Goal: Complete application form

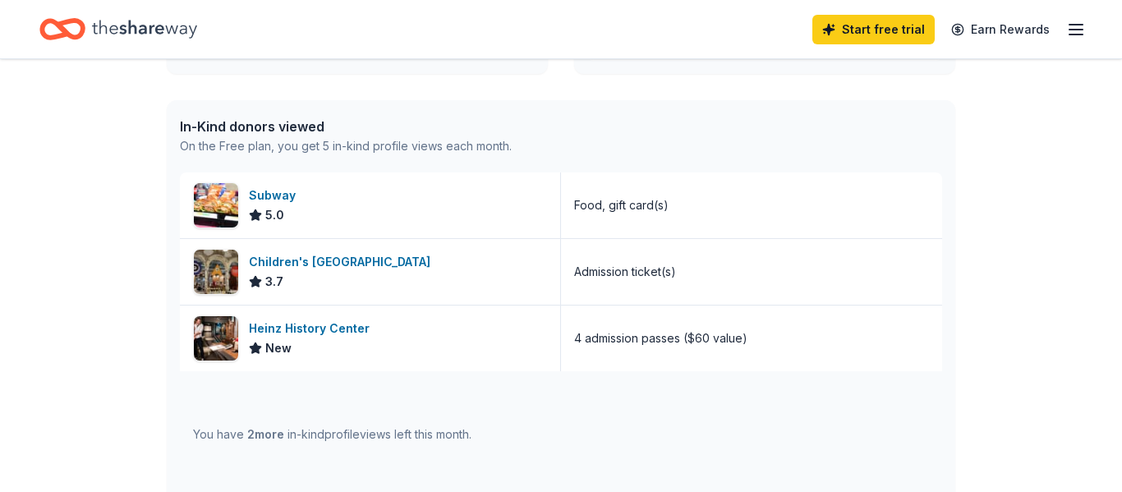
scroll to position [395, 0]
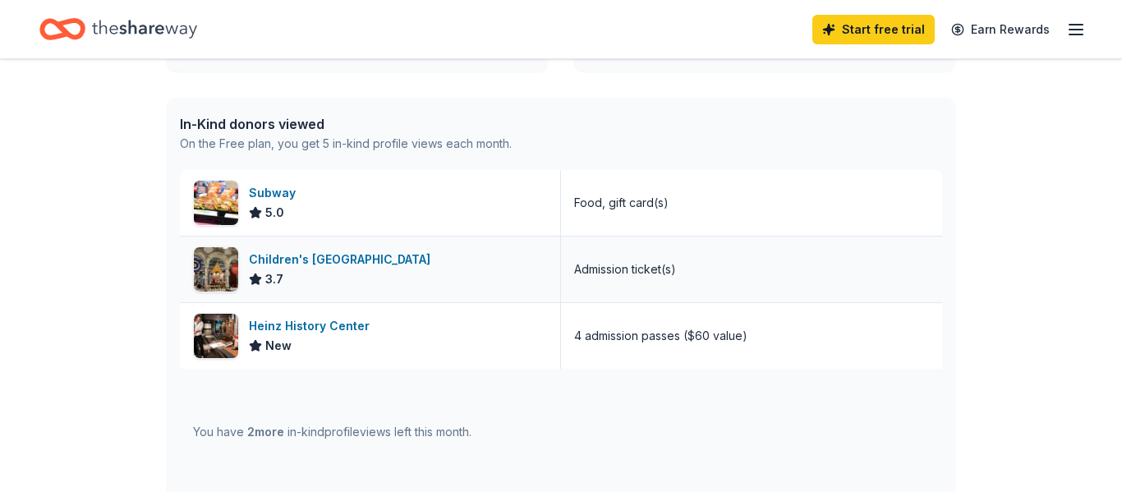
click at [370, 253] on div "Children's [GEOGRAPHIC_DATA]" at bounding box center [343, 260] width 188 height 20
click at [284, 194] on div "Subway" at bounding box center [275, 193] width 53 height 20
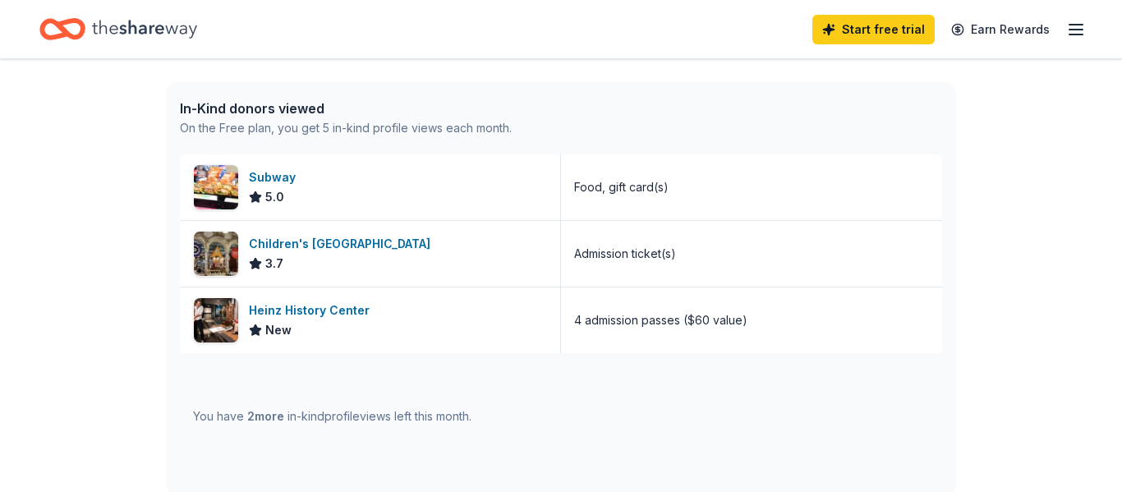
scroll to position [406, 0]
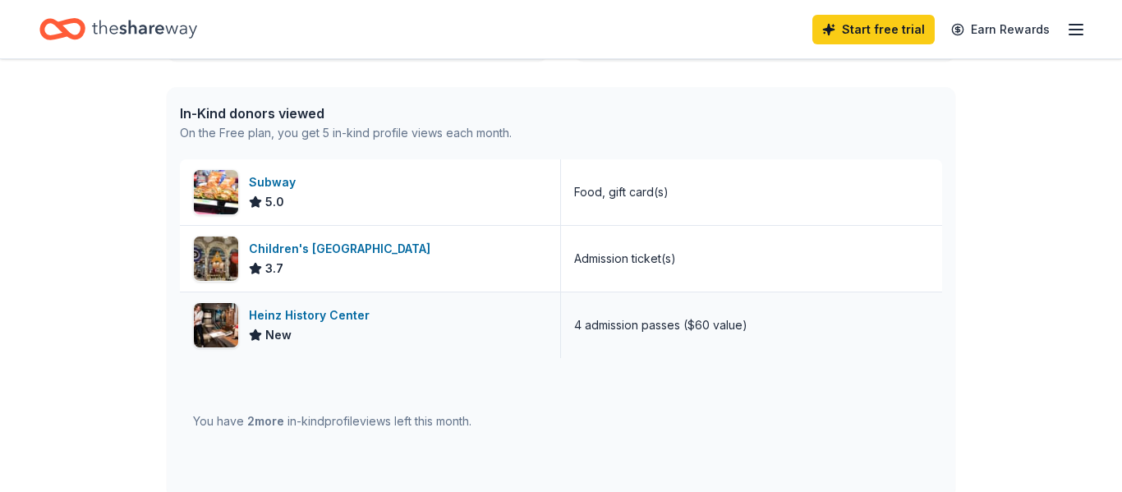
click at [257, 317] on div "Heinz History Center" at bounding box center [312, 315] width 127 height 20
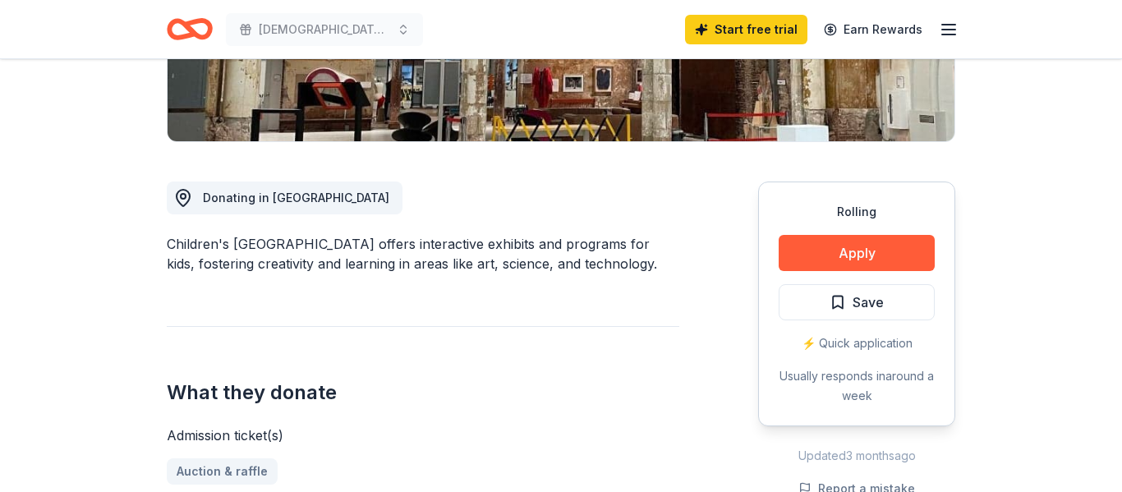
scroll to position [374, 0]
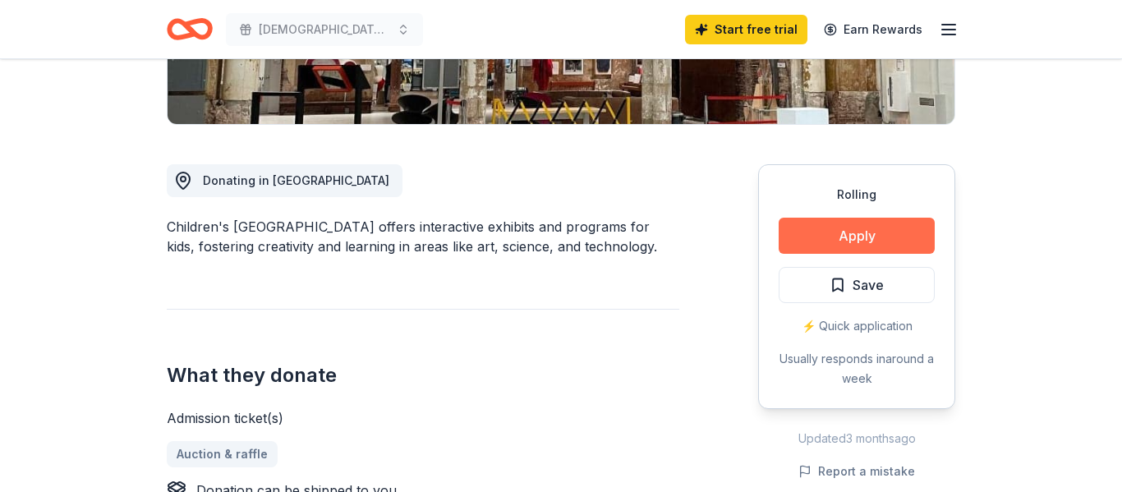
click at [871, 231] on button "Apply" at bounding box center [856, 236] width 156 height 36
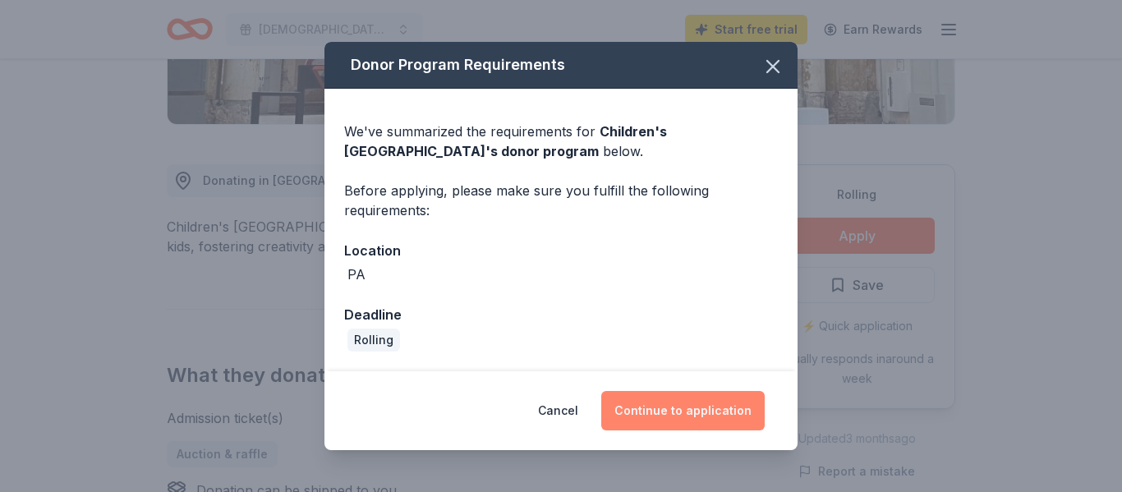
click at [706, 407] on button "Continue to application" at bounding box center [682, 410] width 163 height 39
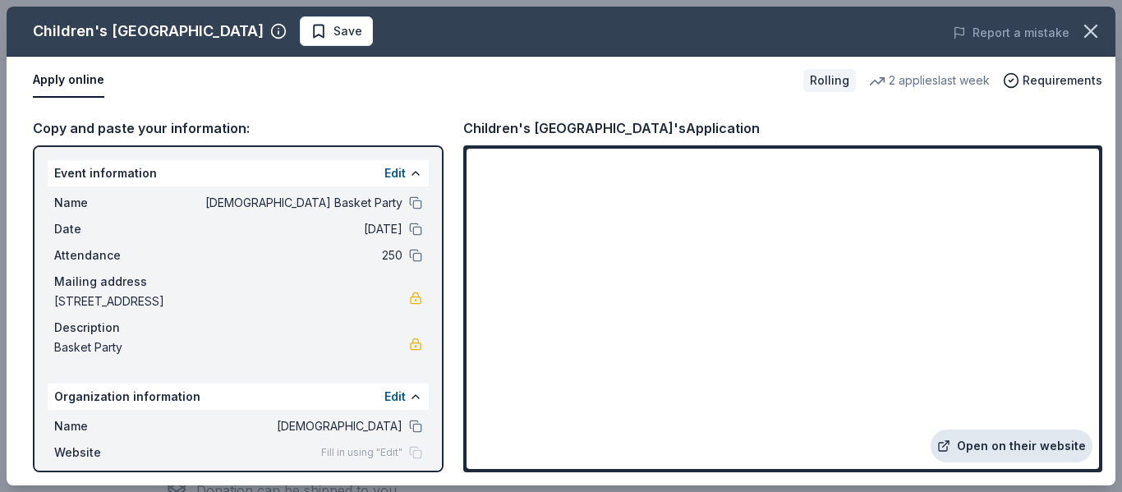
click at [998, 448] on link "Open on their website" at bounding box center [1011, 445] width 162 height 33
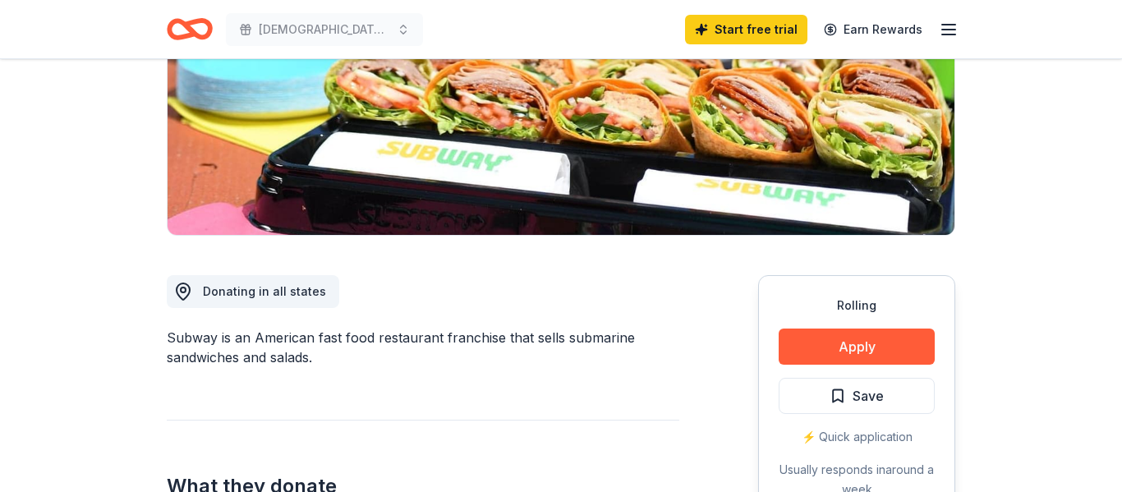
scroll to position [268, 0]
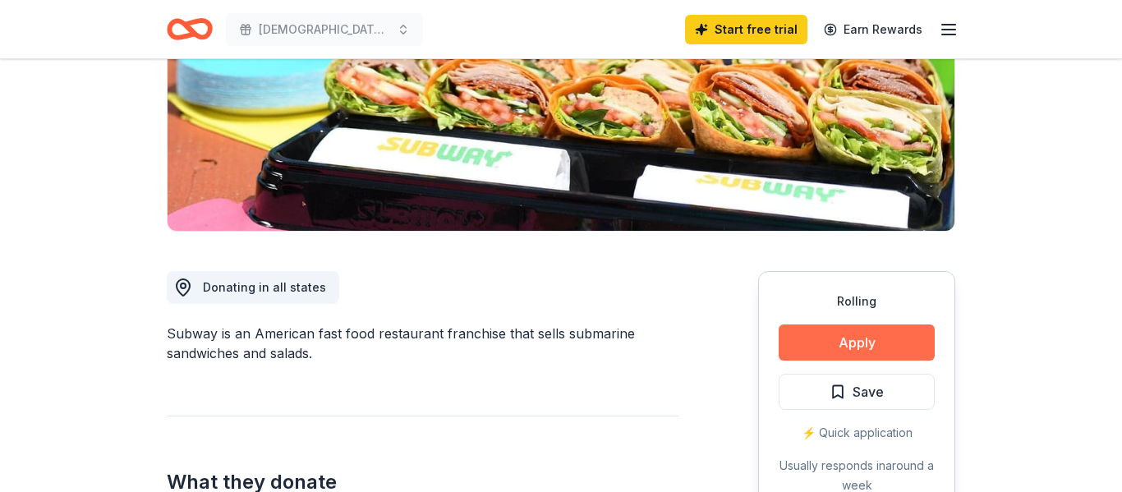
click at [834, 348] on button "Apply" at bounding box center [856, 342] width 156 height 36
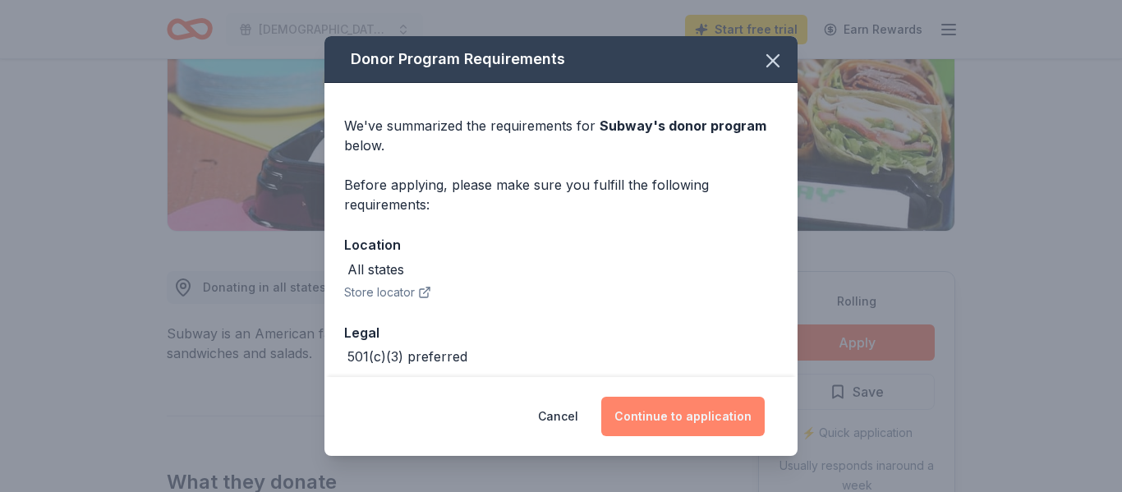
click at [687, 418] on button "Continue to application" at bounding box center [682, 416] width 163 height 39
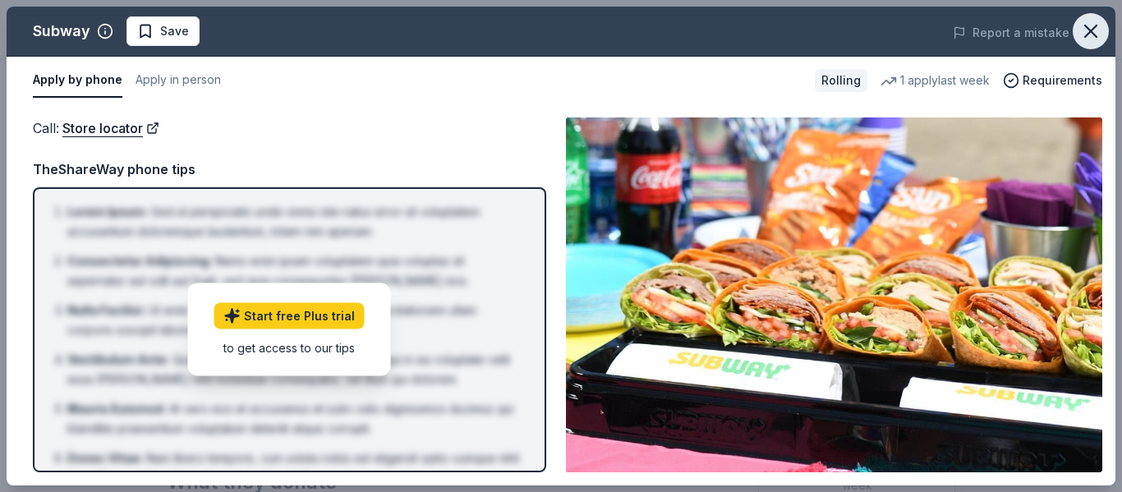
click at [1090, 33] on icon "button" at bounding box center [1090, 31] width 23 height 23
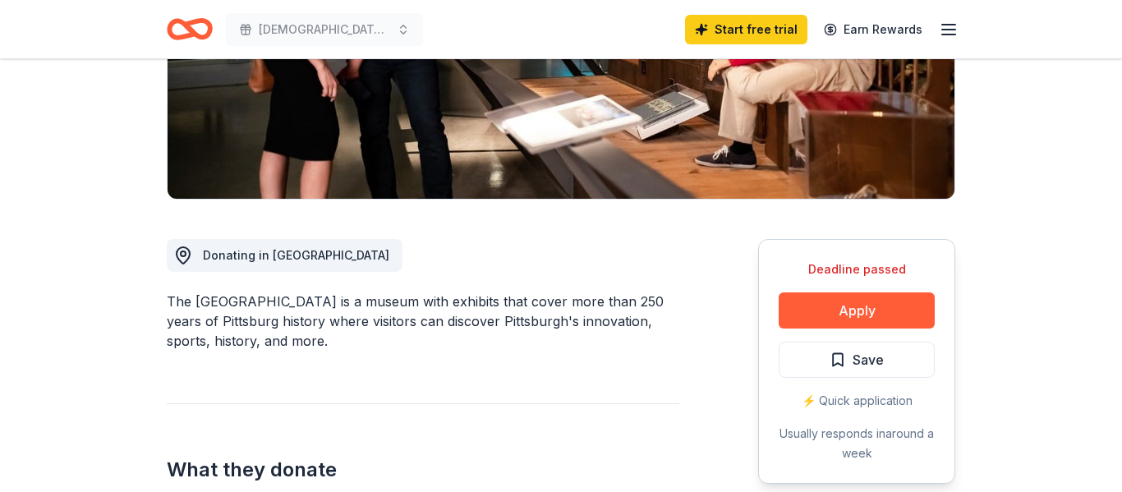
scroll to position [316, 0]
